Goal: Navigation & Orientation: Find specific page/section

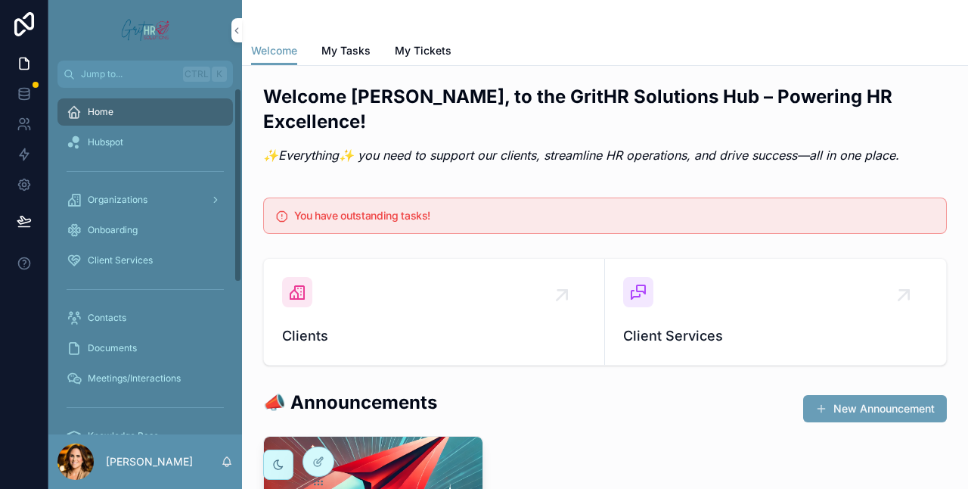
drag, startPoint x: 239, startPoint y: 180, endPoint x: 260, endPoint y: 144, distance: 42.0
click at [260, 144] on div "Jump to... Ctrl K Home Hubspot Organizations Onboarding Client Services Contact…" at bounding box center [508, 244] width 920 height 489
click at [231, 27] on link "scrollable content" at bounding box center [144, 30] width 175 height 24
click at [236, 30] on icon "scrollable content" at bounding box center [236, 30] width 3 height 5
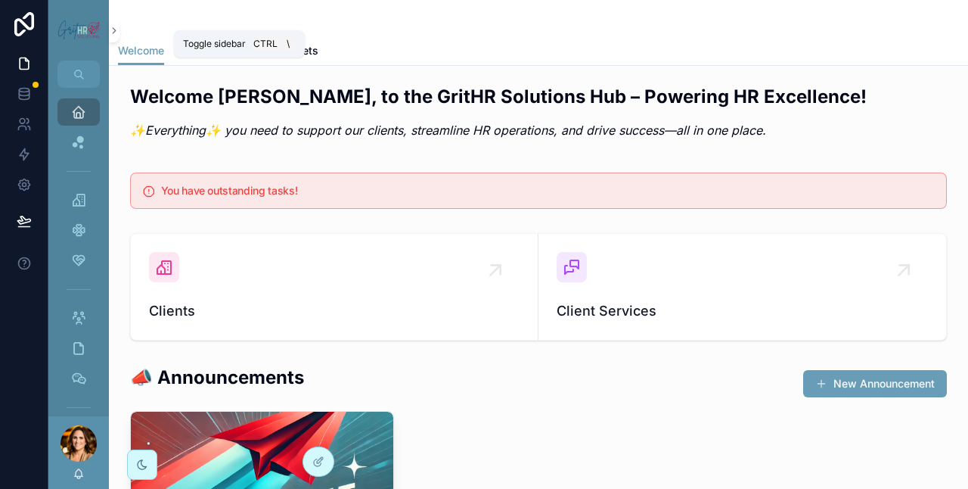
click at [118, 29] on icon "scrollable content" at bounding box center [114, 30] width 11 height 11
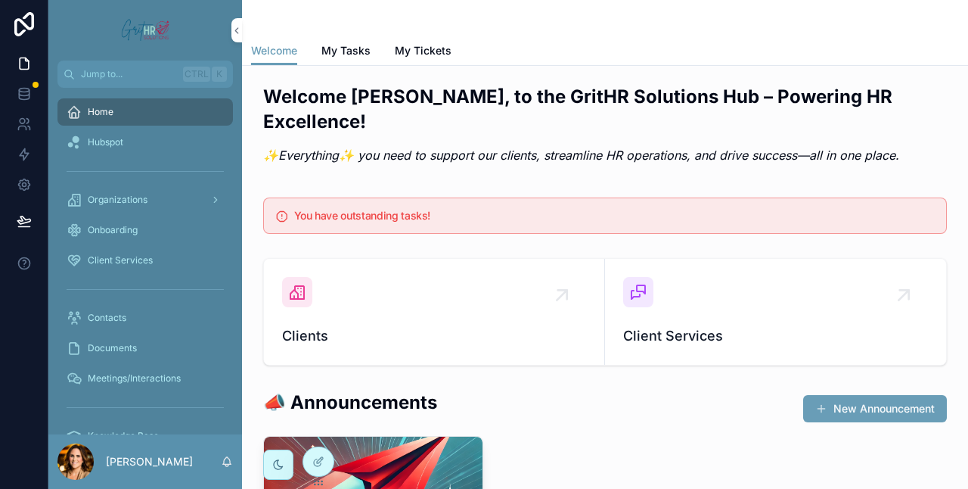
click at [523, 147] on em "✨Everything✨ you need to support our clients, streamline HR operations, and dri…" at bounding box center [581, 154] width 636 height 15
click at [614, 390] on div "📣 Announcements New Announcement" at bounding box center [605, 408] width 684 height 37
